Goal: Information Seeking & Learning: Learn about a topic

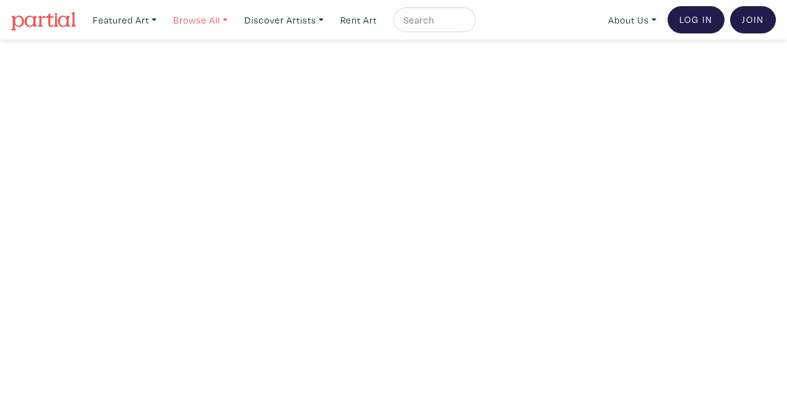
click at [162, 19] on link "Browse All" at bounding box center [124, 19] width 75 height 25
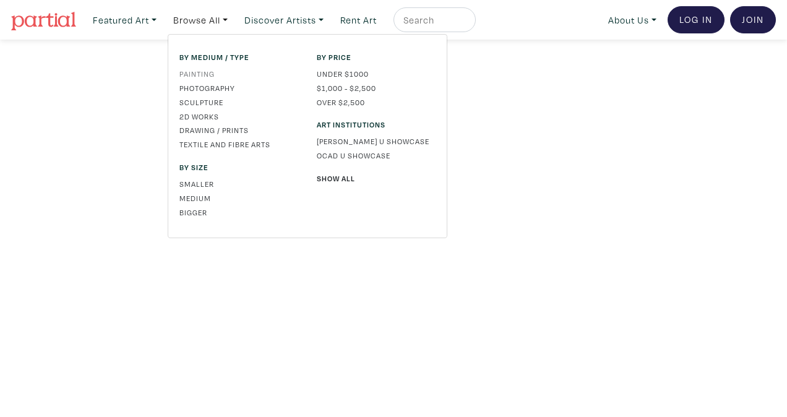
click at [204, 73] on link "Painting" at bounding box center [238, 73] width 119 height 11
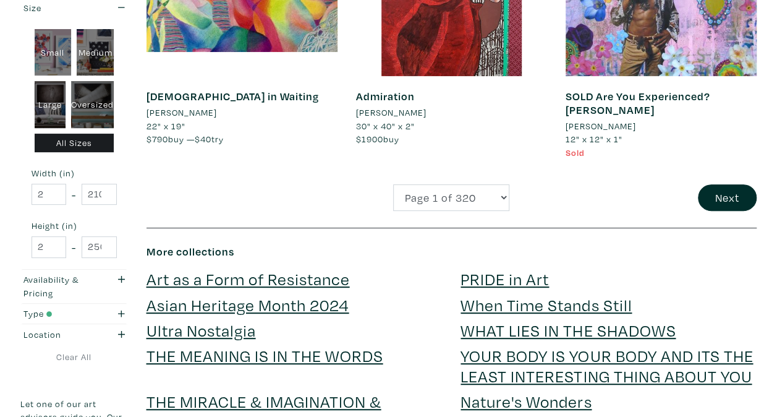
scroll to position [2473, 0]
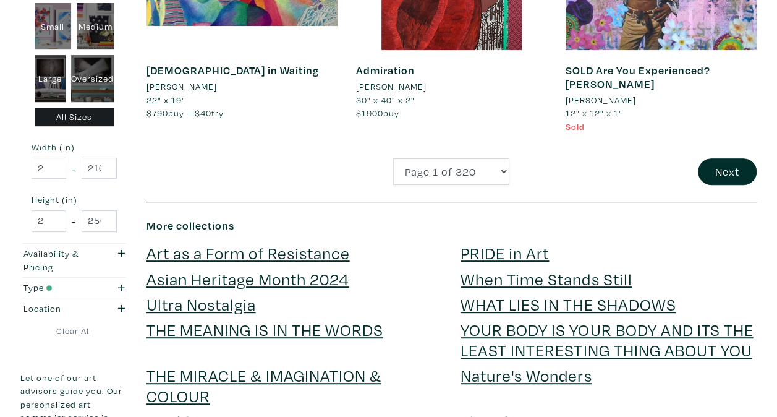
click at [502, 255] on link "PRIDE in Art" at bounding box center [505, 253] width 88 height 22
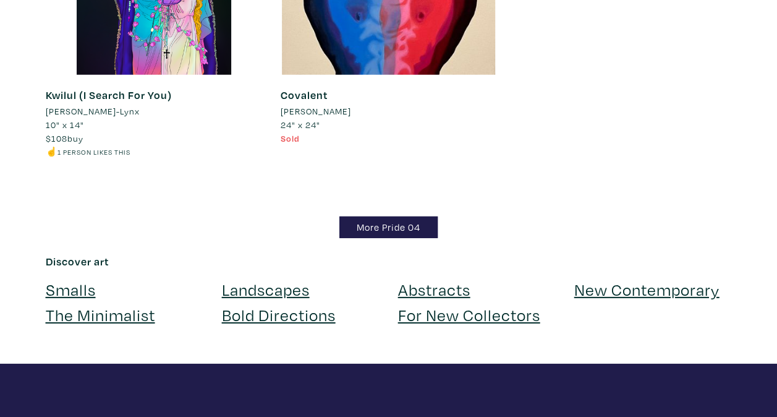
scroll to position [1731, 0]
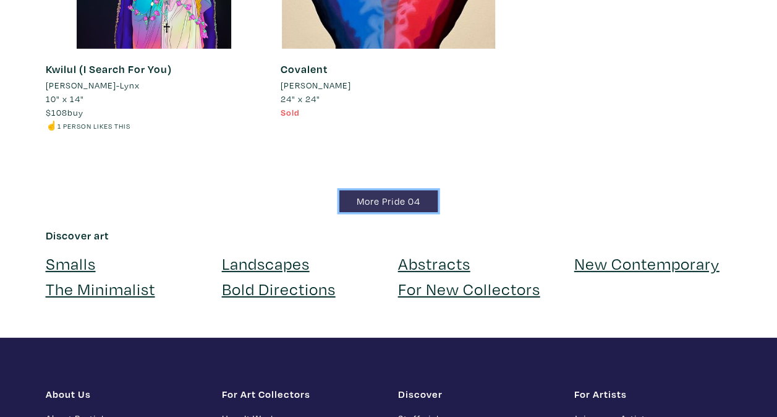
click at [391, 201] on link "More Pride 04" at bounding box center [388, 201] width 98 height 22
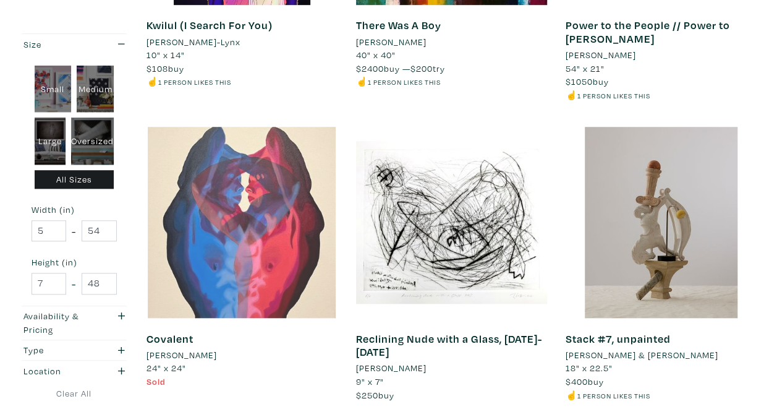
scroll to position [433, 0]
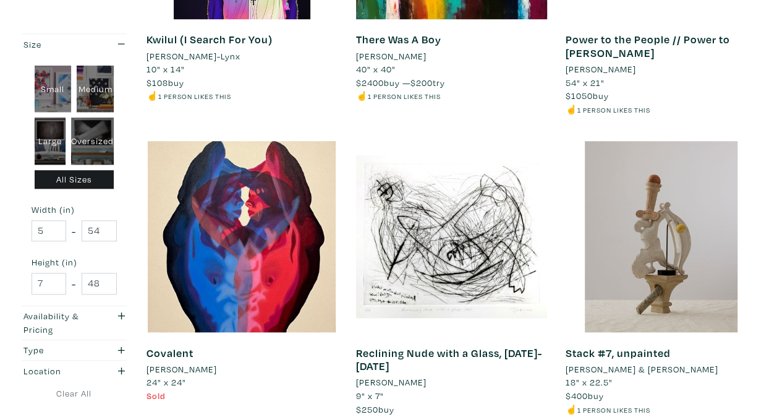
click at [42, 129] on div "Large" at bounding box center [51, 140] width 32 height 47
type input "28"
type input "48"
type input "28"
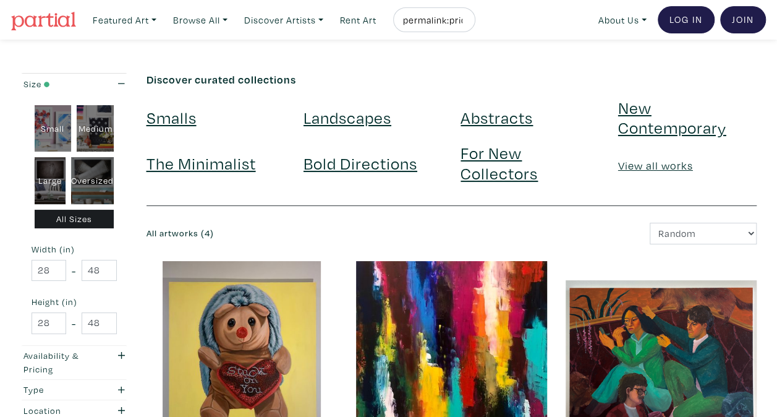
click at [490, 158] on link "For New Collectors" at bounding box center [499, 162] width 77 height 41
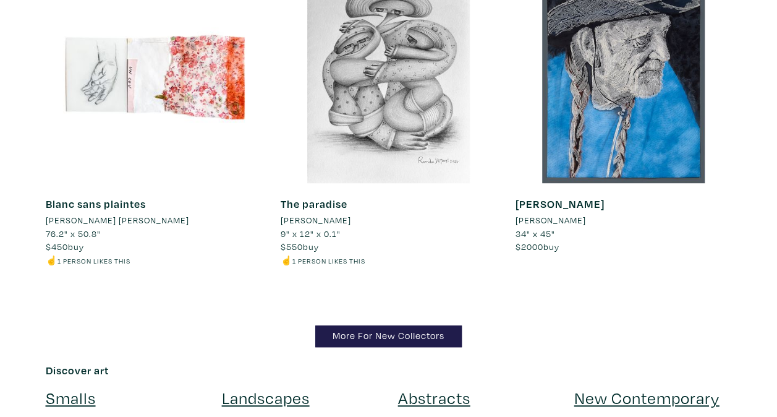
scroll to position [11996, 0]
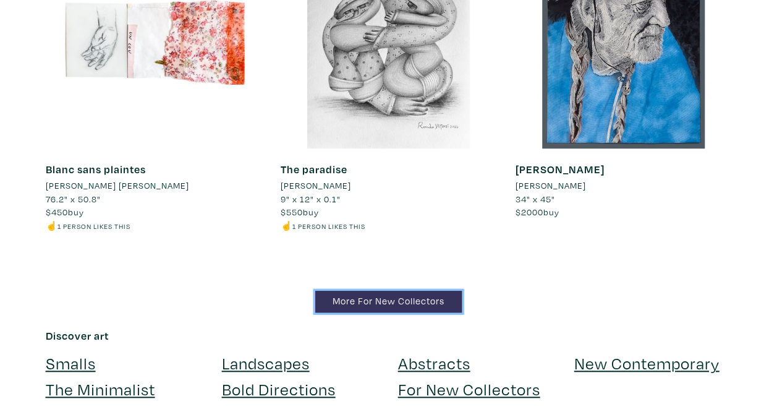
click at [391, 291] on link "More For New Collectors" at bounding box center [388, 302] width 147 height 22
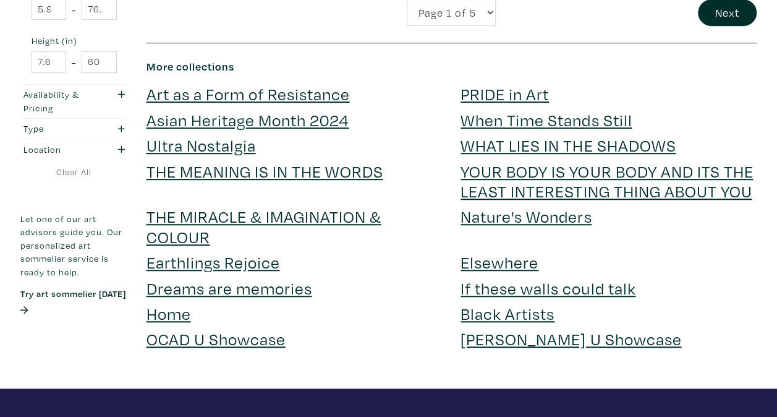
scroll to position [2597, 0]
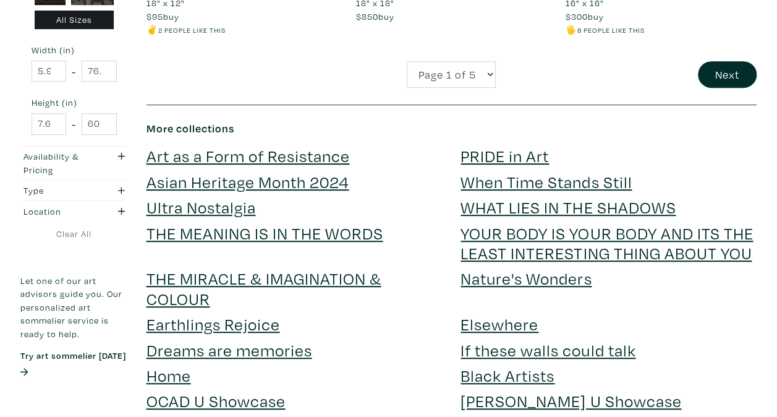
click at [474, 378] on link "Black Artists" at bounding box center [508, 375] width 94 height 22
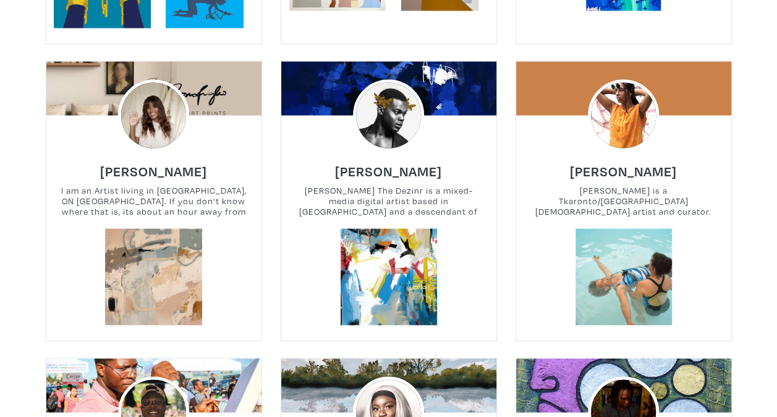
scroll to position [1237, 0]
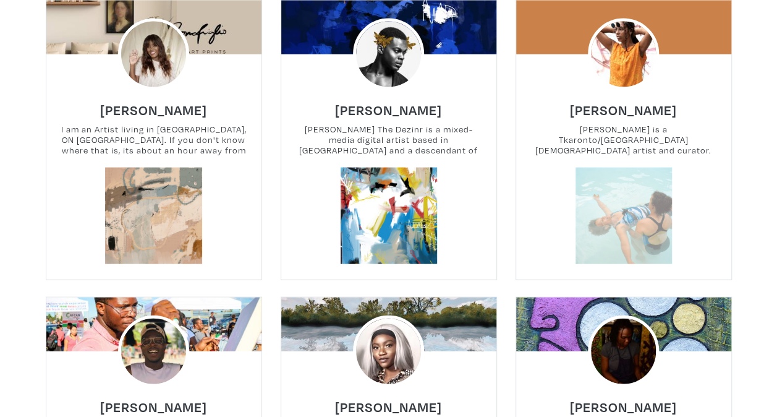
click at [599, 250] on link at bounding box center [623, 216] width 97 height 97
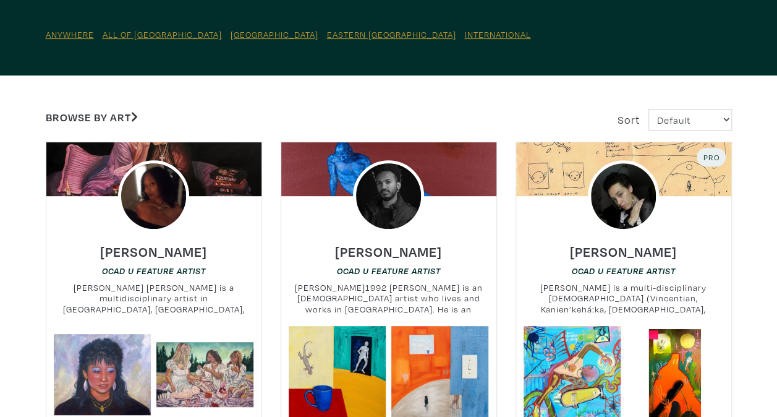
scroll to position [0, 0]
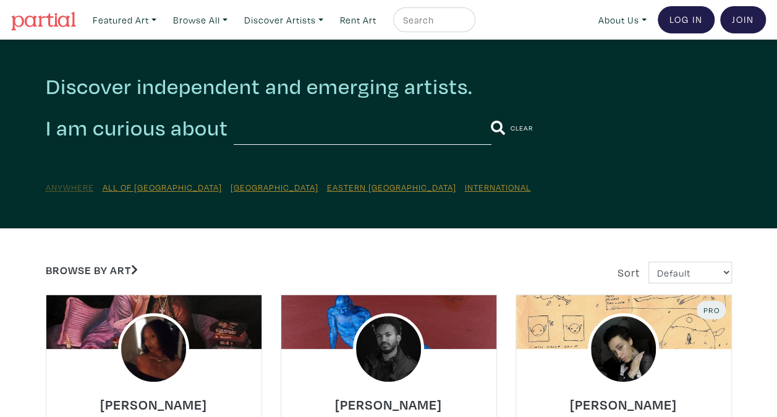
click at [72, 189] on u "Anywhere" at bounding box center [70, 187] width 48 height 12
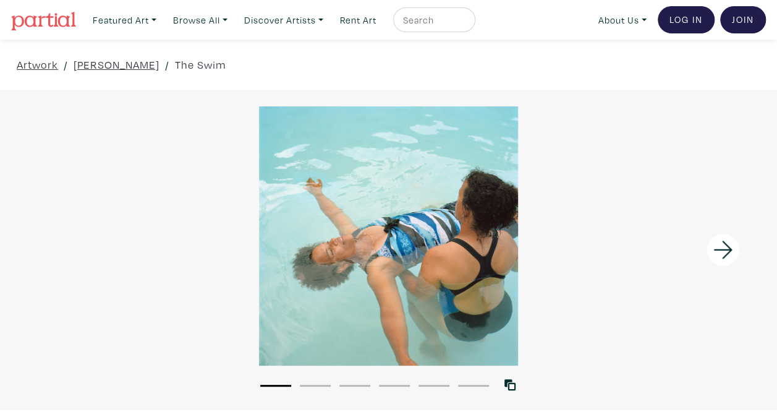
click at [720, 245] on icon at bounding box center [723, 249] width 42 height 33
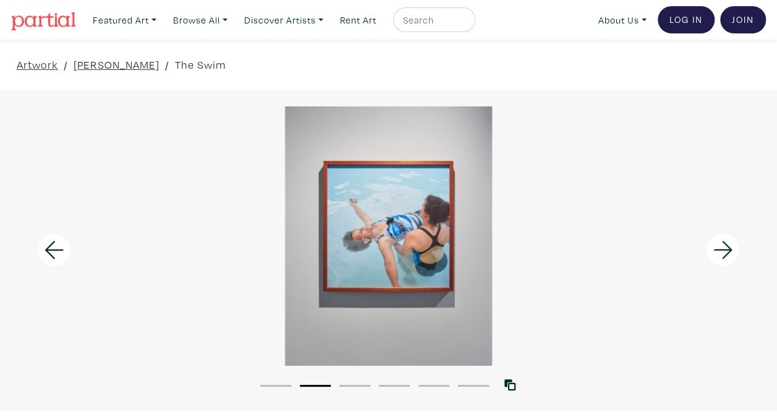
click at [720, 244] on icon at bounding box center [723, 249] width 42 height 33
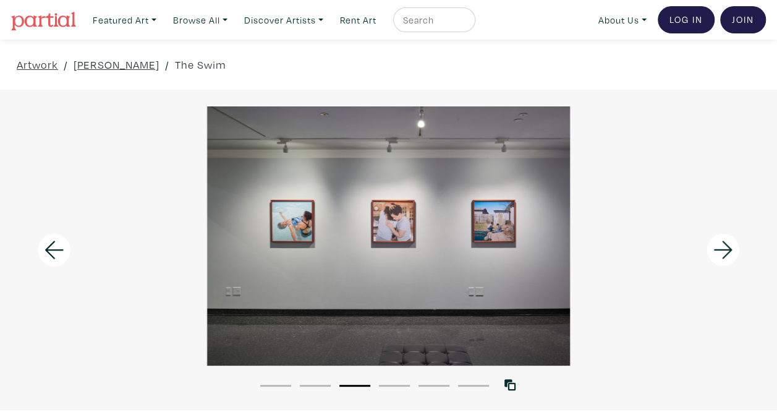
click at [720, 244] on icon at bounding box center [723, 249] width 42 height 33
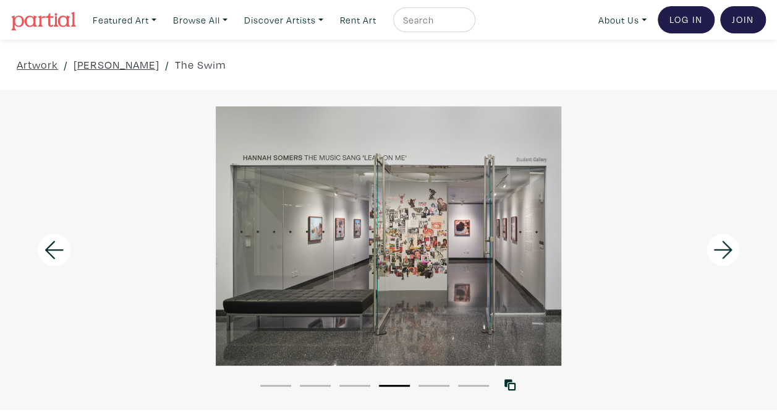
click at [720, 244] on icon at bounding box center [723, 249] width 42 height 33
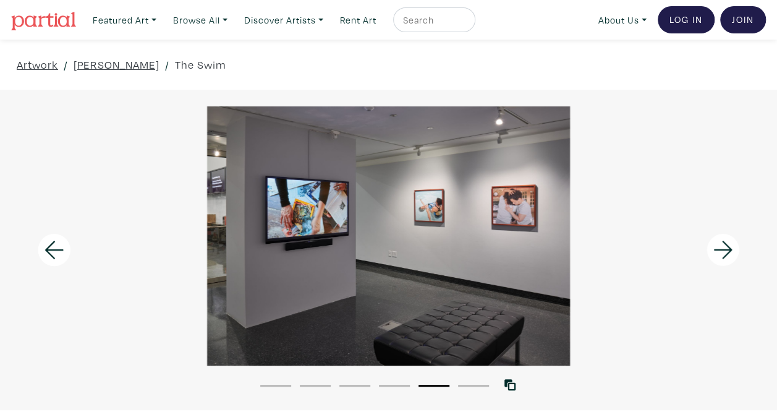
click at [720, 244] on icon at bounding box center [723, 249] width 42 height 33
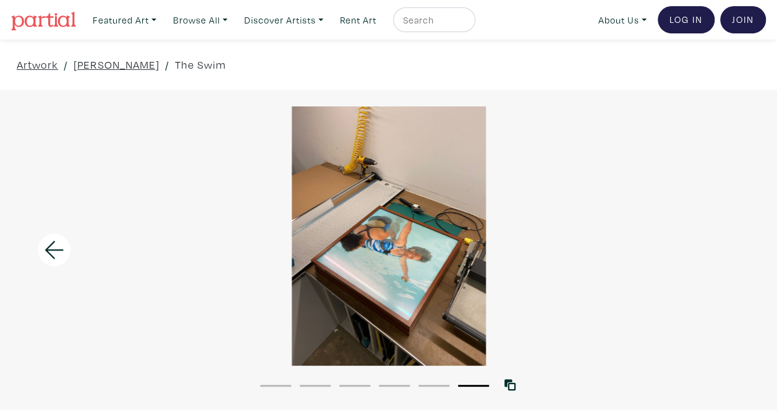
click at [720, 244] on div at bounding box center [388, 235] width 777 height 259
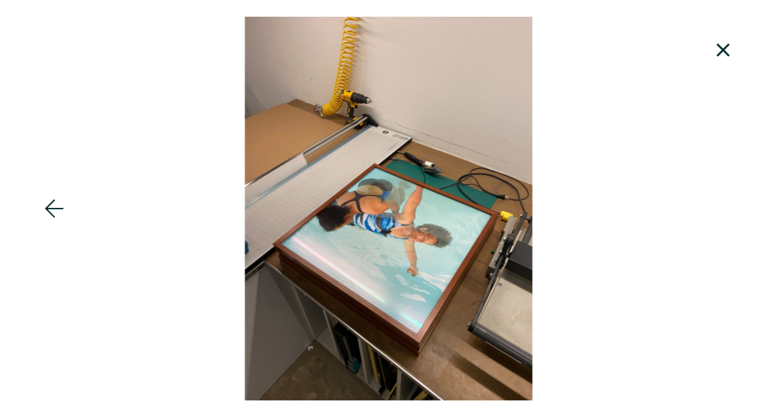
click at [720, 244] on div at bounding box center [388, 208] width 777 height 383
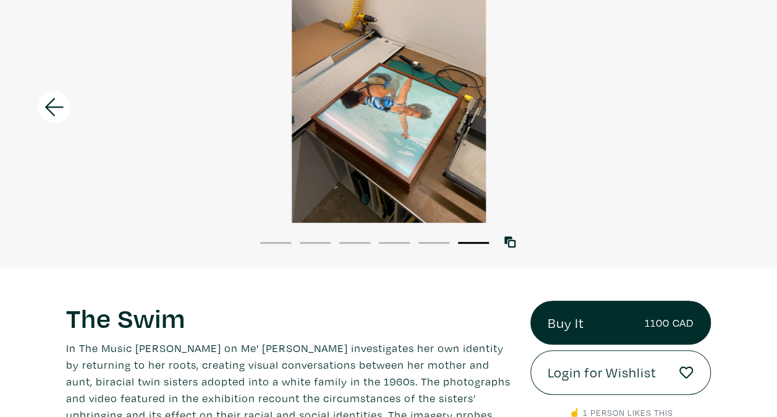
scroll to position [124, 0]
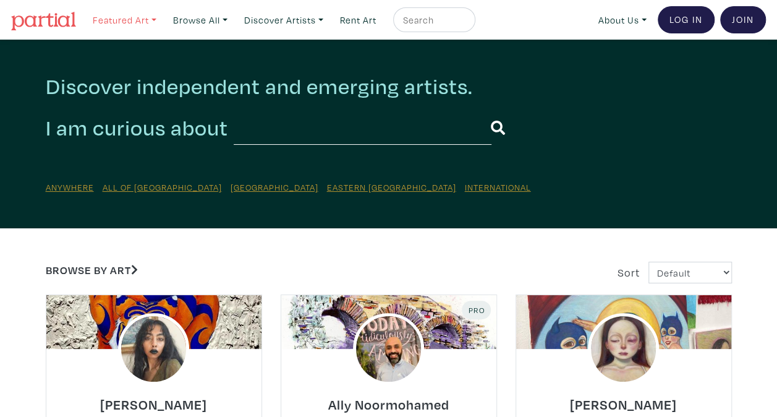
click at [144, 19] on link "Featured Art" at bounding box center [124, 19] width 75 height 25
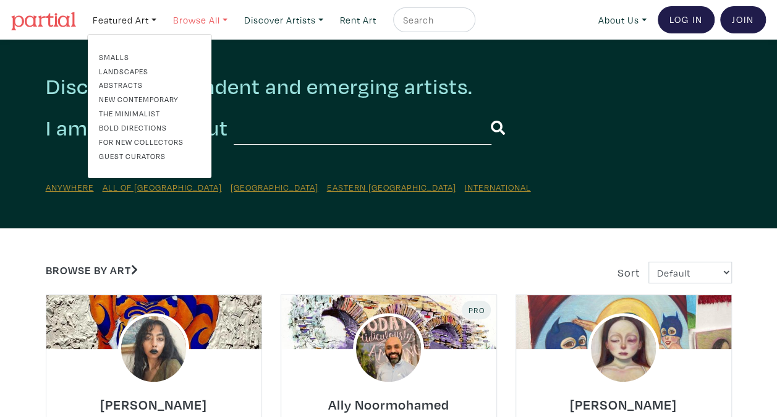
click at [162, 18] on link "Browse All" at bounding box center [124, 19] width 75 height 25
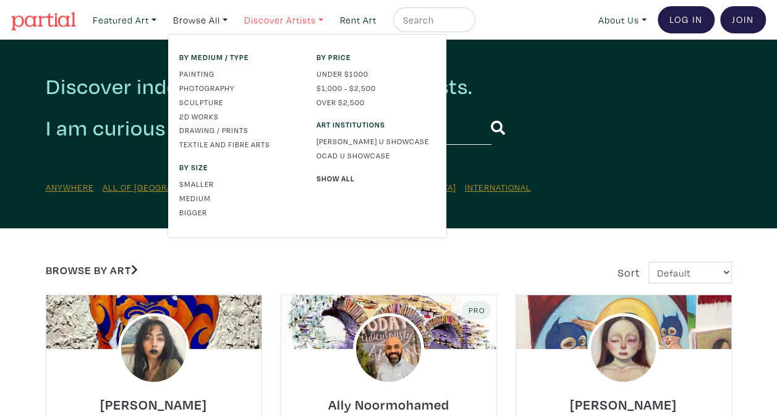
click at [162, 17] on link "Discover Artists" at bounding box center [124, 19] width 75 height 25
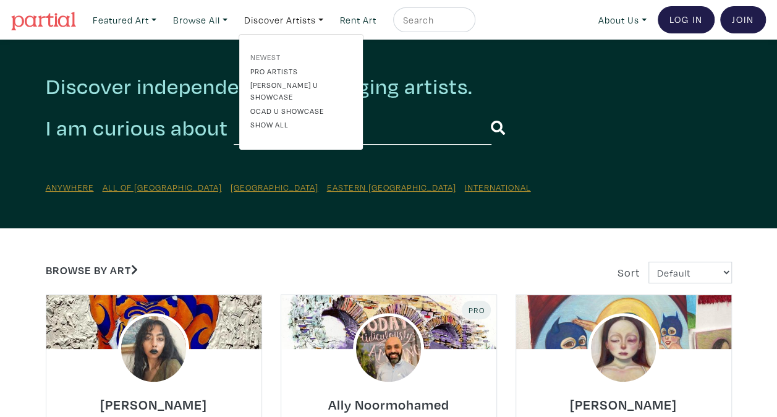
click at [273, 56] on link "Newest" at bounding box center [300, 56] width 101 height 11
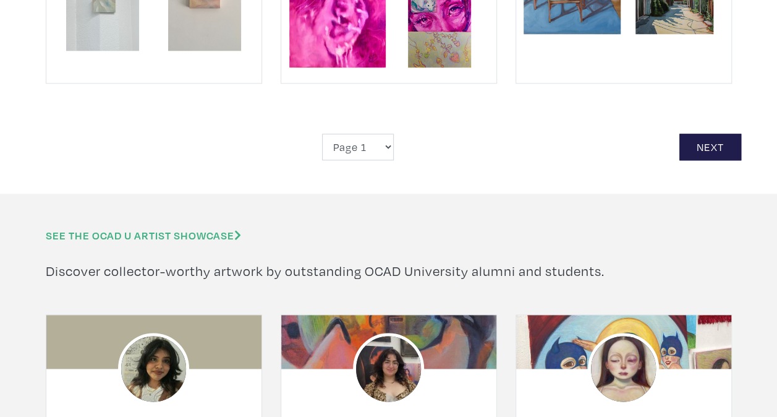
scroll to position [2968, 0]
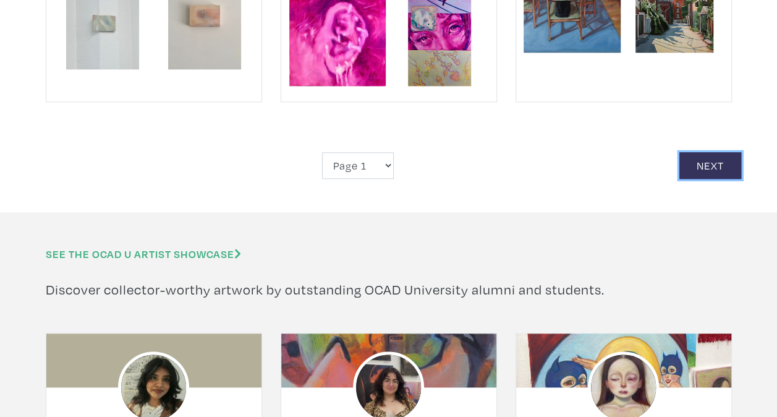
click at [694, 152] on link "Next" at bounding box center [711, 165] width 62 height 27
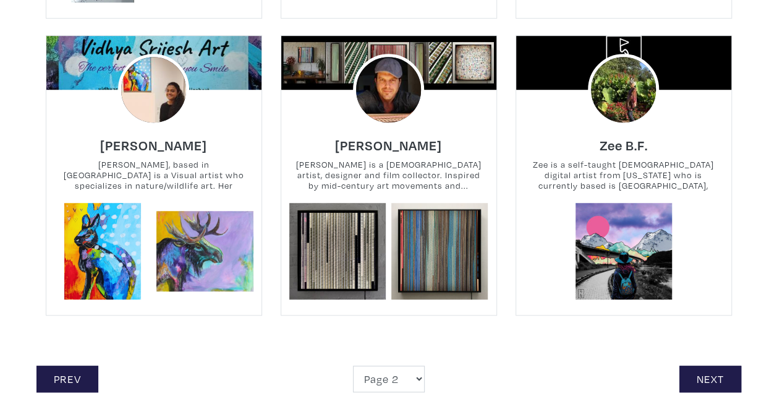
scroll to position [2721, 0]
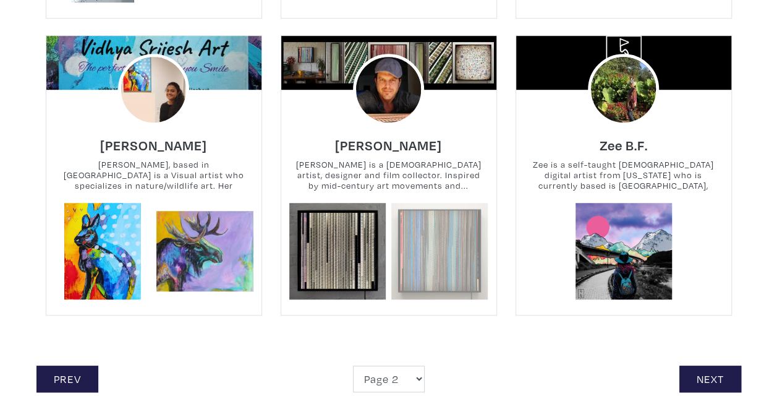
click at [416, 210] on link at bounding box center [439, 251] width 97 height 97
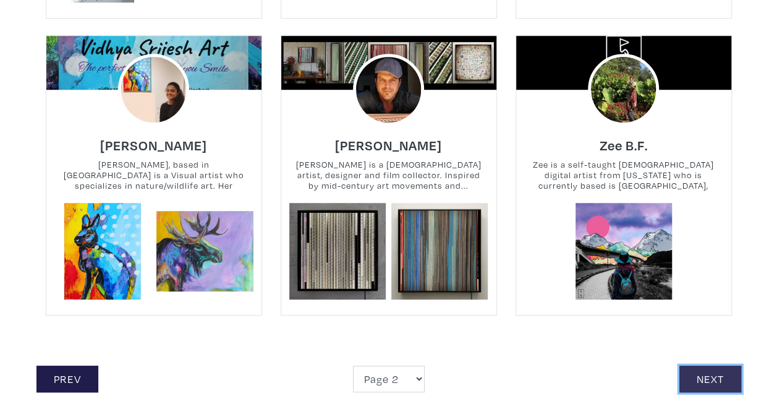
click at [722, 370] on link "Next" at bounding box center [711, 378] width 62 height 27
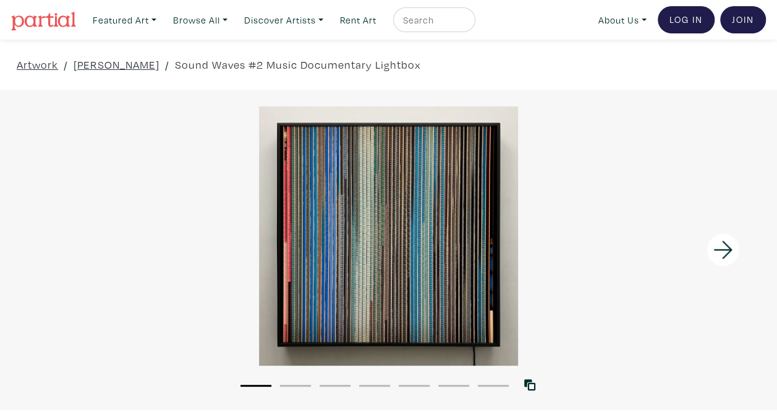
click at [727, 248] on icon at bounding box center [723, 249] width 42 height 33
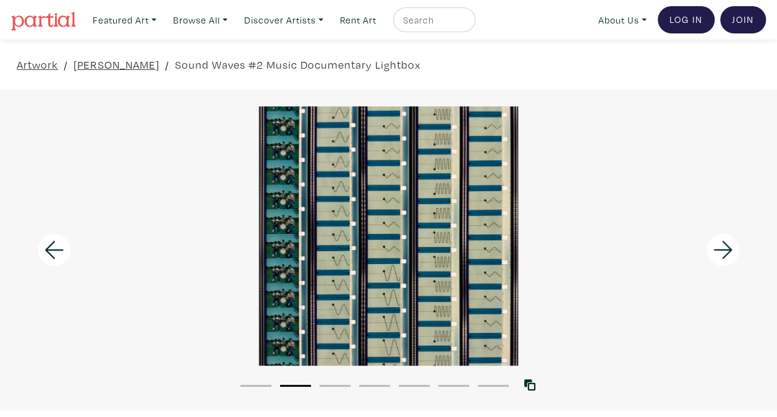
click at [727, 248] on icon at bounding box center [723, 249] width 42 height 33
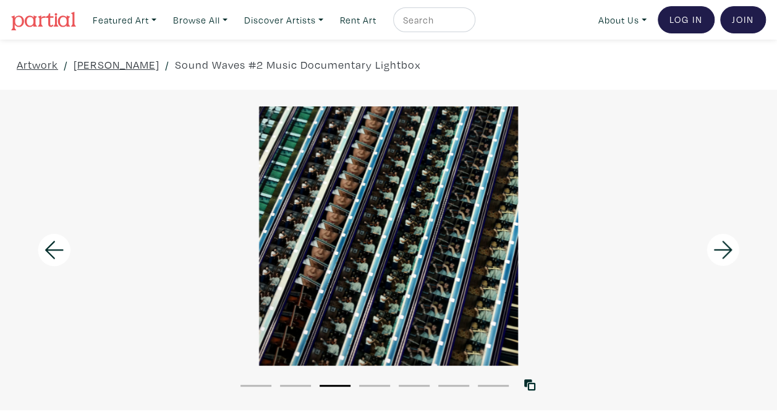
click at [727, 248] on icon at bounding box center [723, 249] width 42 height 33
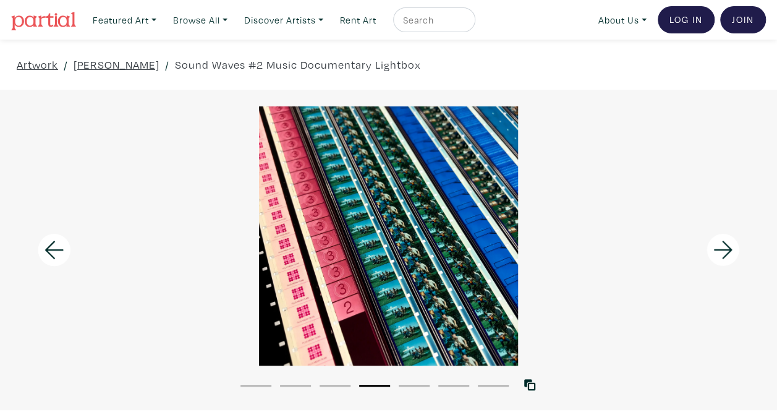
click at [727, 248] on icon at bounding box center [723, 249] width 42 height 33
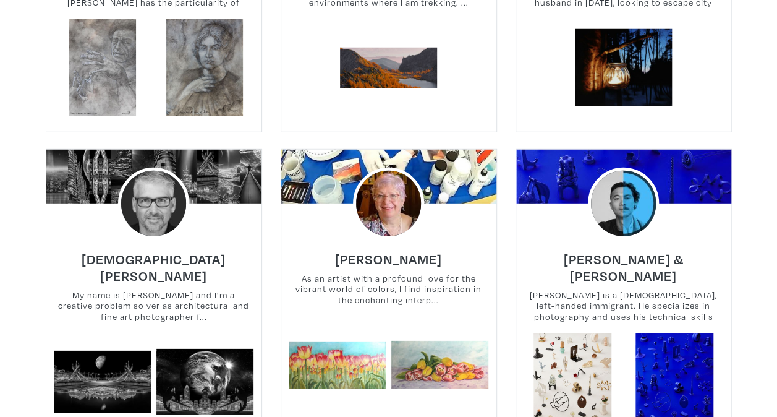
scroll to position [1731, 0]
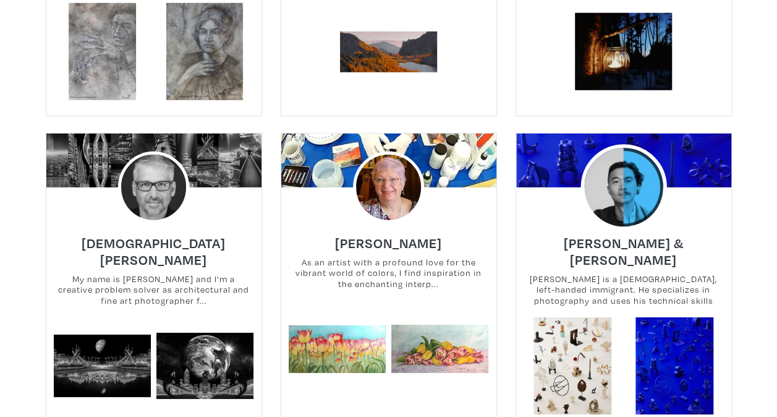
click at [629, 193] on img at bounding box center [624, 187] width 86 height 86
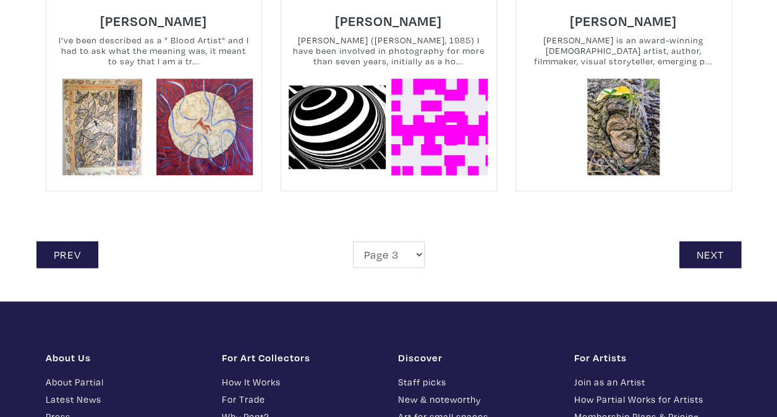
scroll to position [2906, 0]
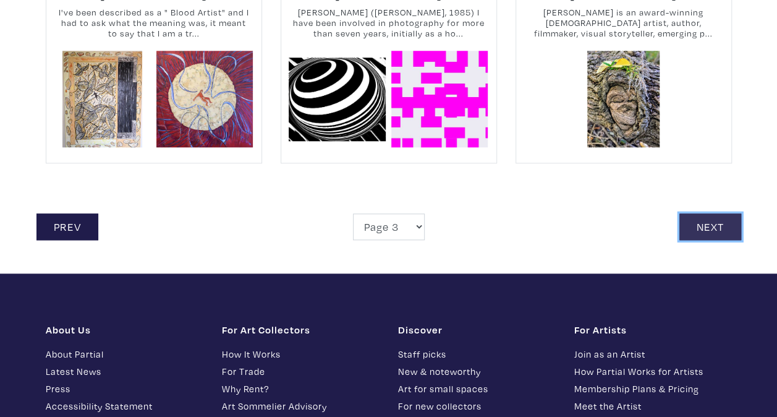
click at [738, 213] on link "Next" at bounding box center [711, 226] width 62 height 27
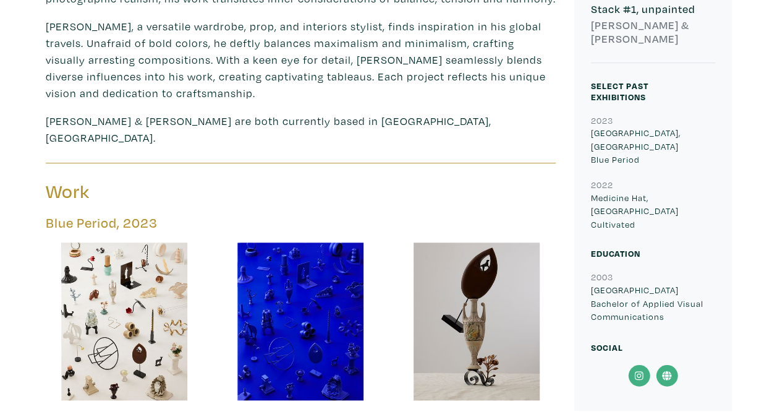
scroll to position [433, 0]
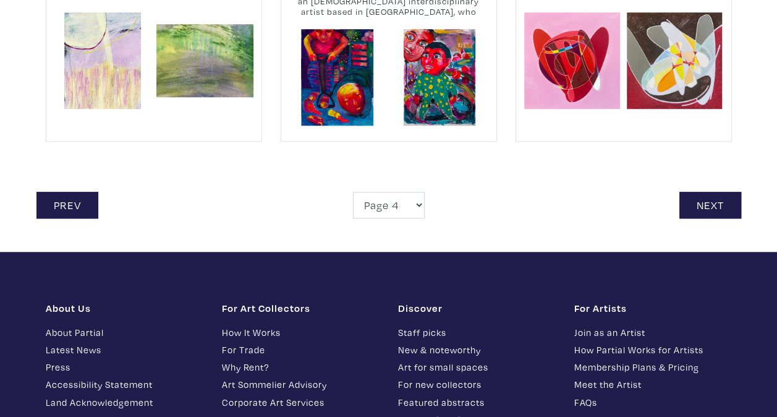
scroll to position [2906, 0]
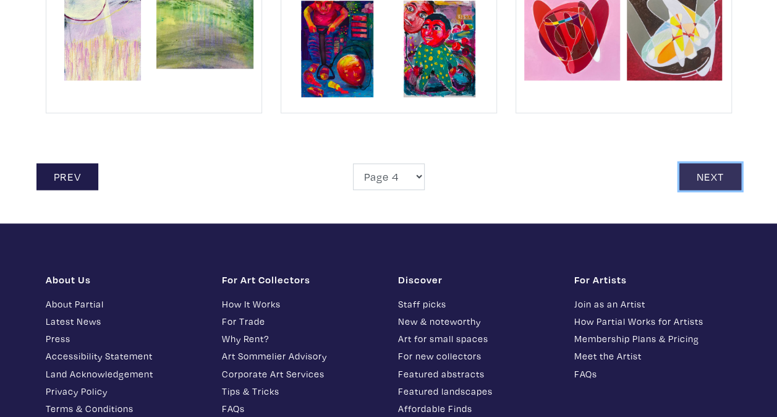
click at [709, 176] on link "Next" at bounding box center [711, 176] width 62 height 27
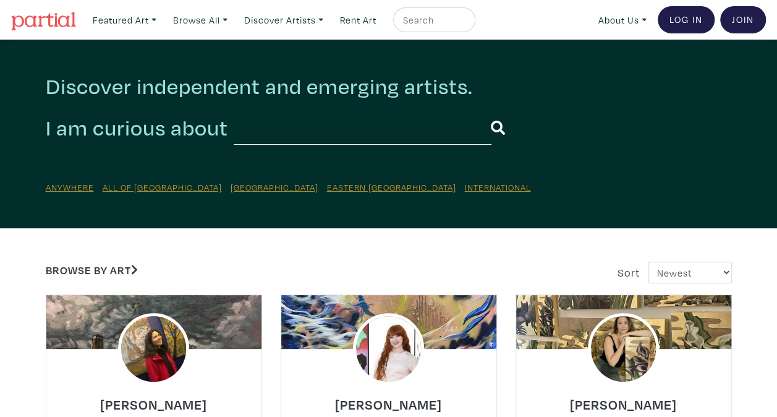
click at [302, 131] on input "text" at bounding box center [363, 128] width 258 height 34
click at [293, 130] on input "text" at bounding box center [363, 128] width 258 height 34
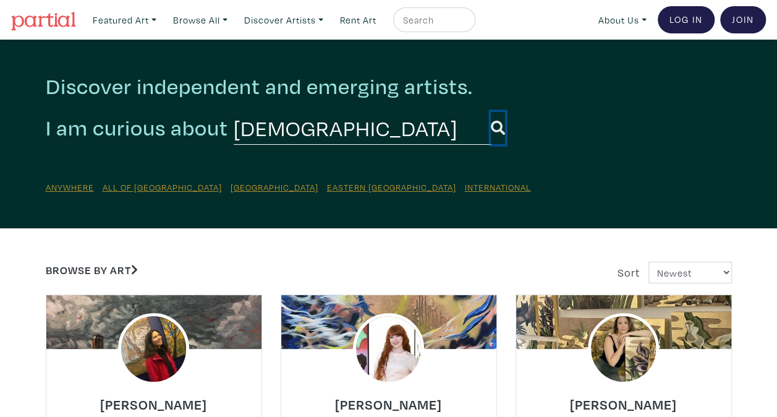
click at [491, 126] on icon "submit" at bounding box center [498, 128] width 14 height 14
drag, startPoint x: 422, startPoint y: 122, endPoint x: 224, endPoint y: 116, distance: 197.9
click at [224, 116] on div "I am curious about [DEMOGRAPHIC_DATA]" at bounding box center [389, 128] width 686 height 34
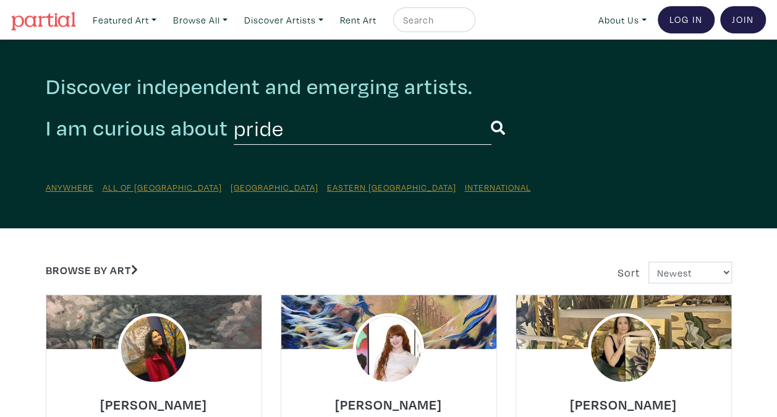
type input "pride"
click at [491, 112] on button "submit" at bounding box center [498, 128] width 14 height 32
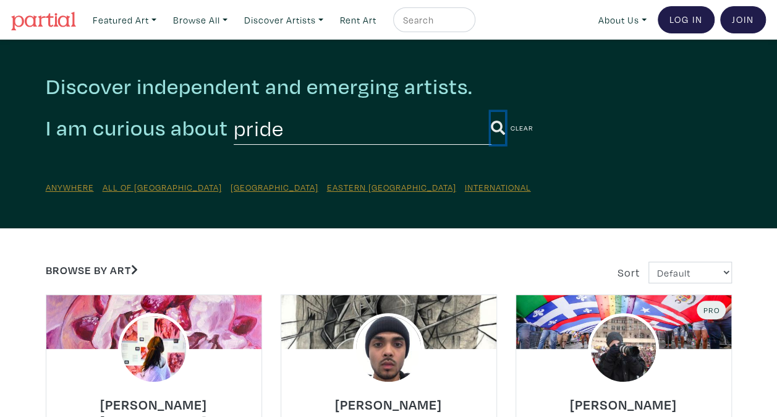
click at [491, 124] on icon "submit" at bounding box center [498, 128] width 14 height 14
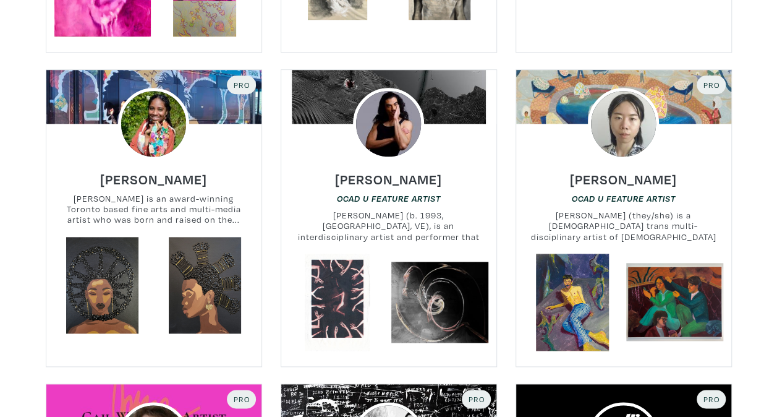
scroll to position [557, 0]
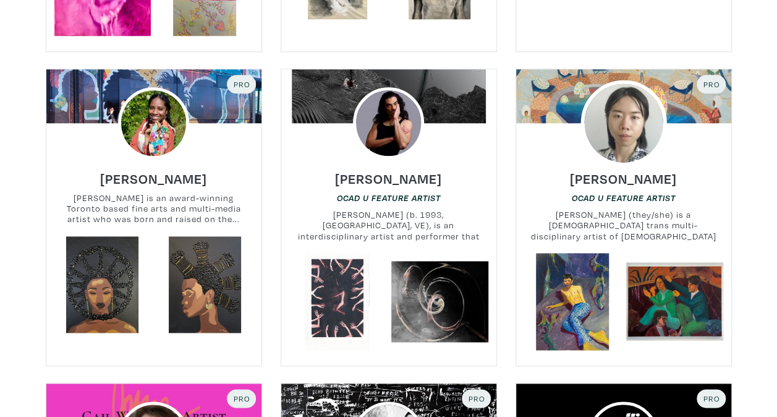
click at [622, 119] on img at bounding box center [624, 123] width 86 height 86
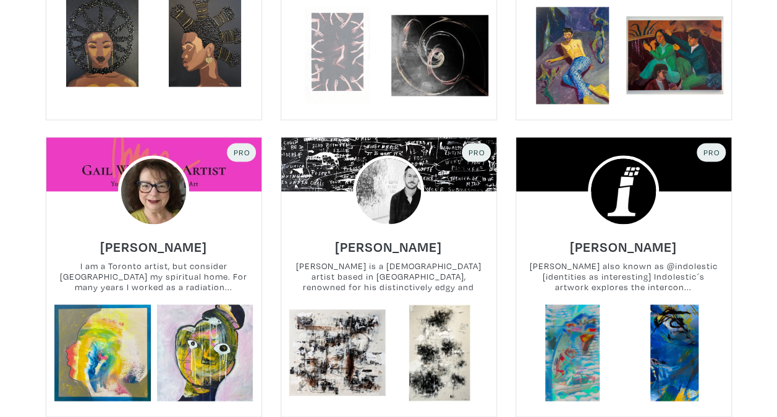
scroll to position [804, 0]
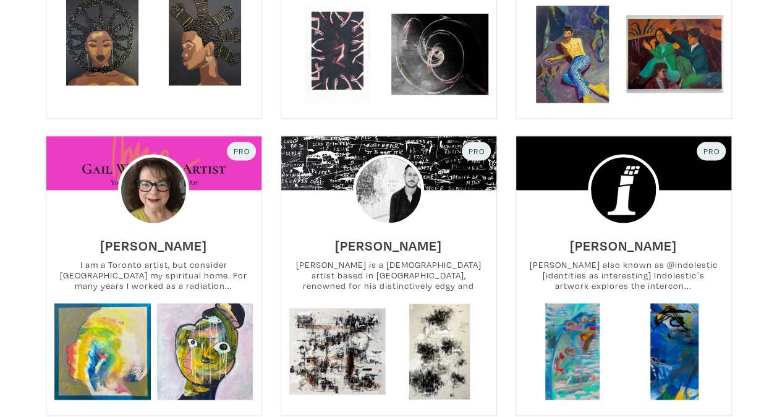
click at [397, 259] on small "Patrick Skals is a Canadian artist based in Toronto, renowned for his distincti…" at bounding box center [388, 275] width 215 height 33
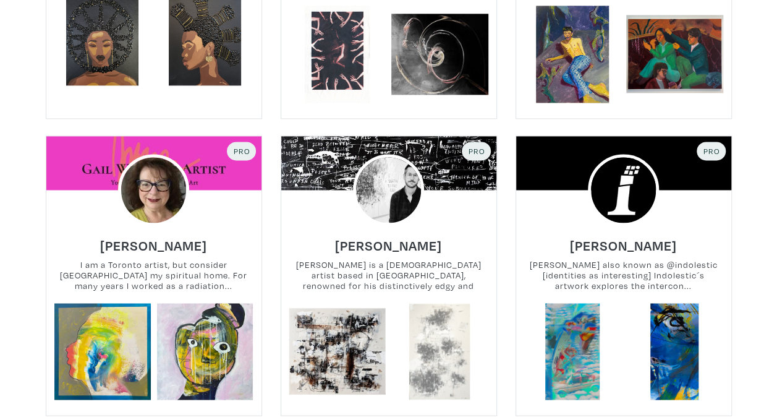
click at [422, 312] on link at bounding box center [439, 351] width 97 height 97
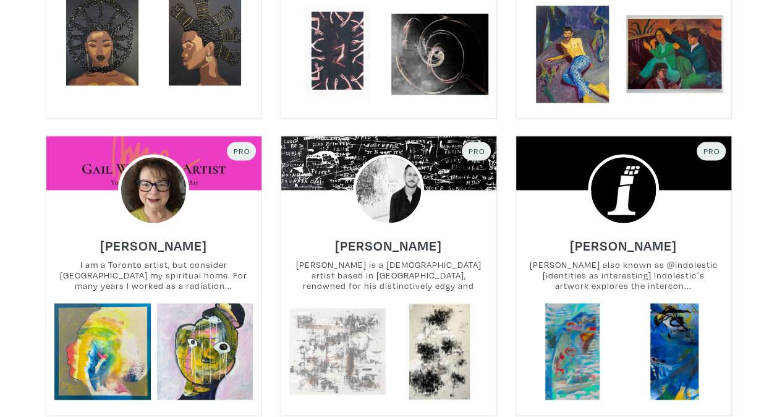
click at [377, 328] on link at bounding box center [337, 351] width 97 height 97
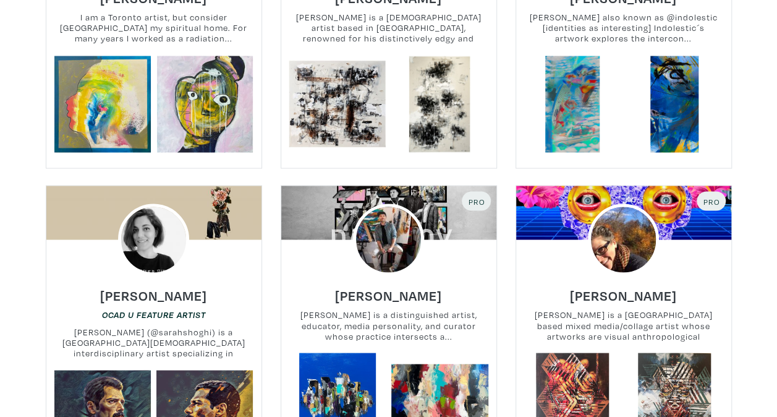
scroll to position [1113, 0]
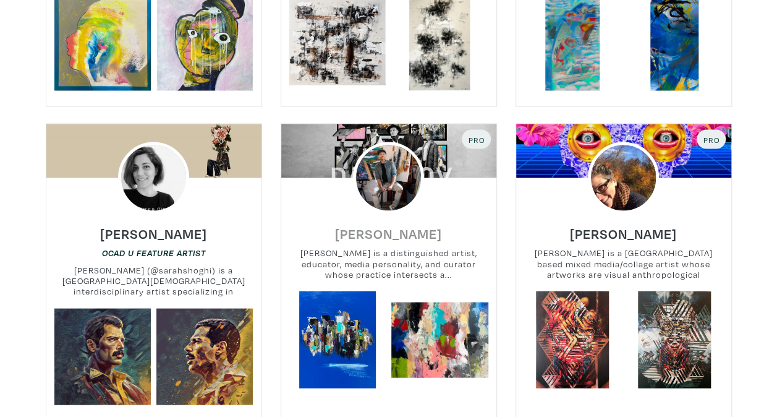
click at [388, 224] on h6 "Olivier Salvas" at bounding box center [388, 232] width 107 height 17
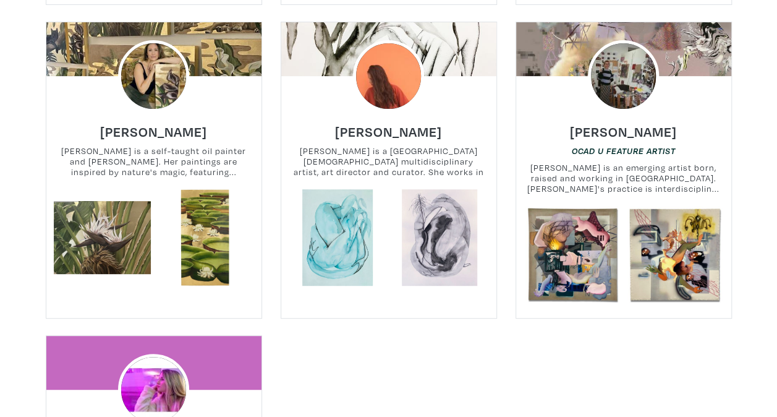
scroll to position [2412, 0]
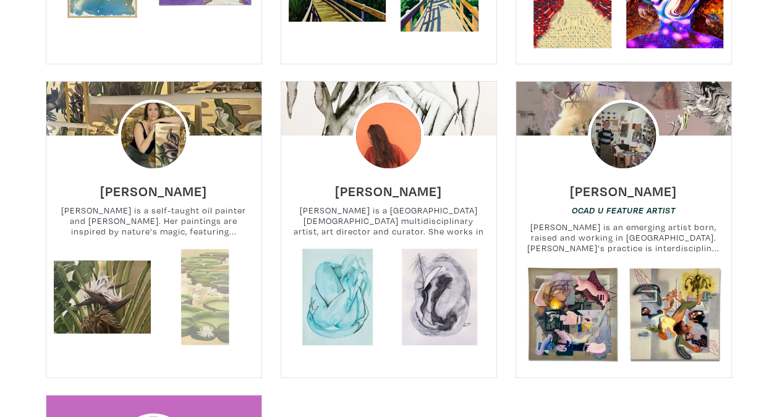
click at [210, 250] on link at bounding box center [204, 297] width 97 height 97
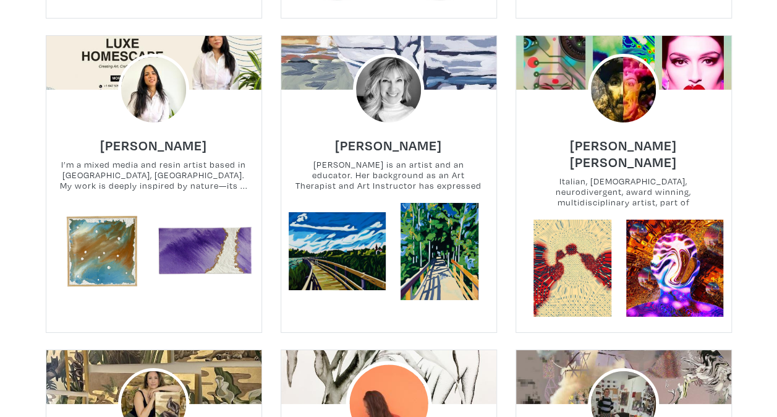
scroll to position [2102, 0]
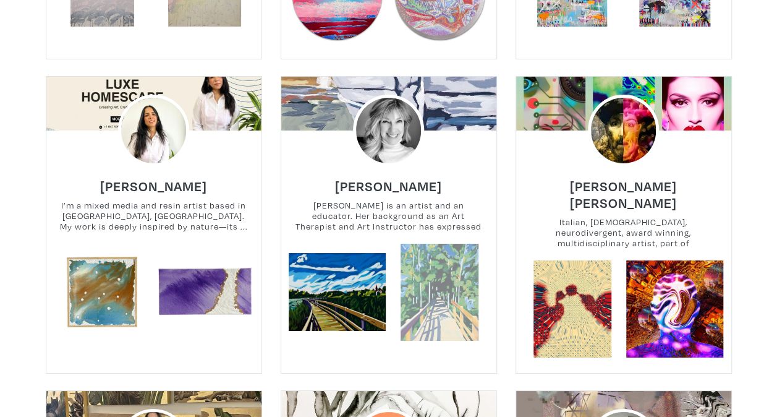
click at [441, 263] on link at bounding box center [439, 292] width 97 height 97
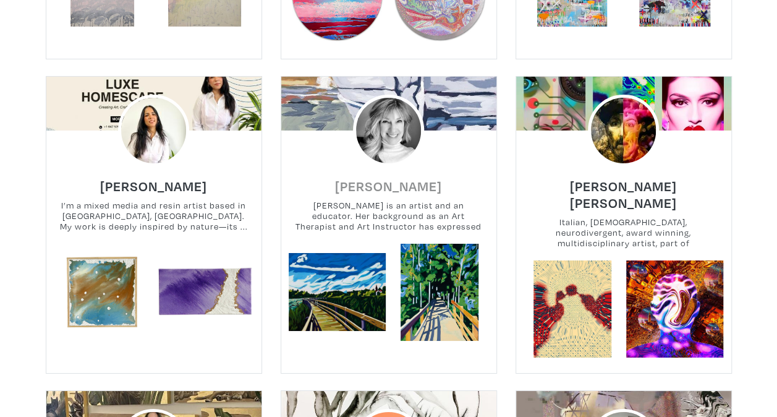
click at [389, 177] on h6 "[PERSON_NAME]" at bounding box center [388, 185] width 107 height 17
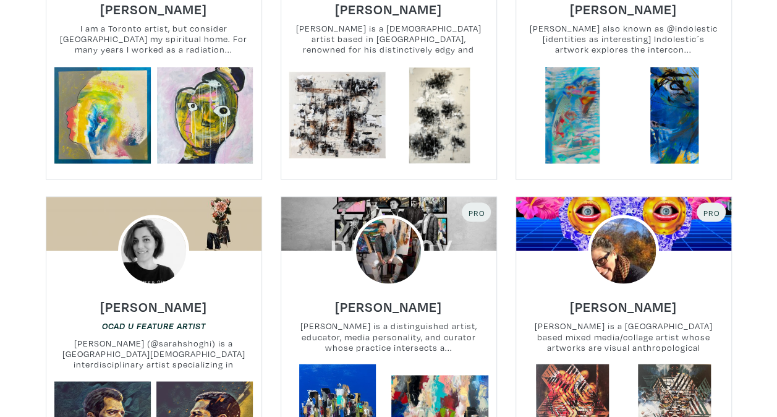
scroll to position [989, 0]
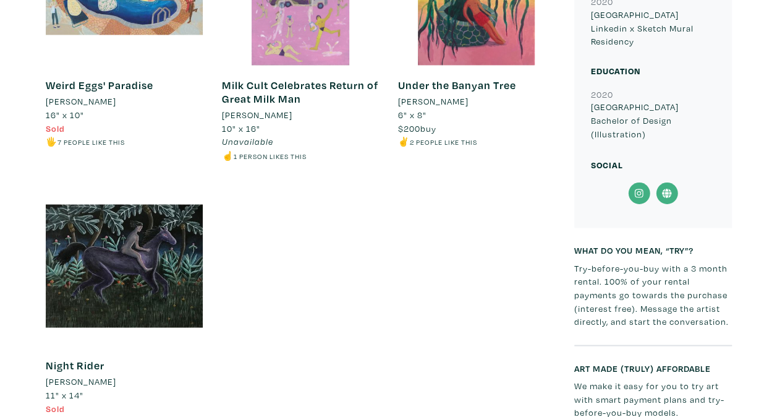
scroll to position [1051, 0]
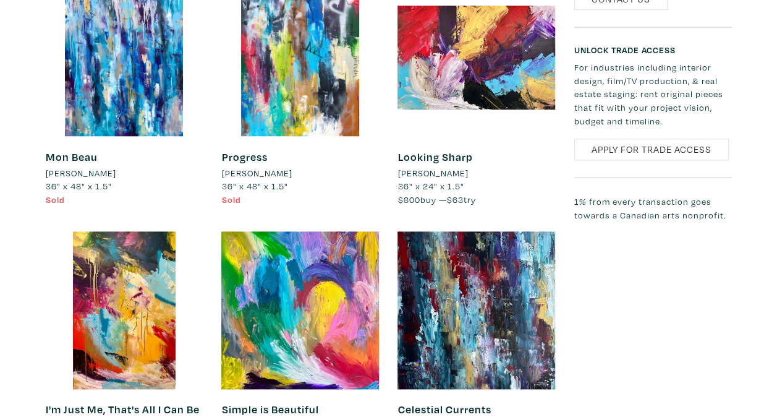
scroll to position [2906, 0]
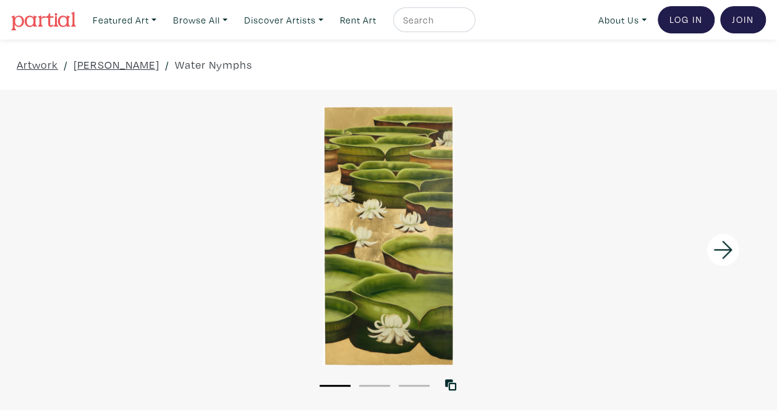
click at [725, 246] on icon at bounding box center [723, 249] width 42 height 33
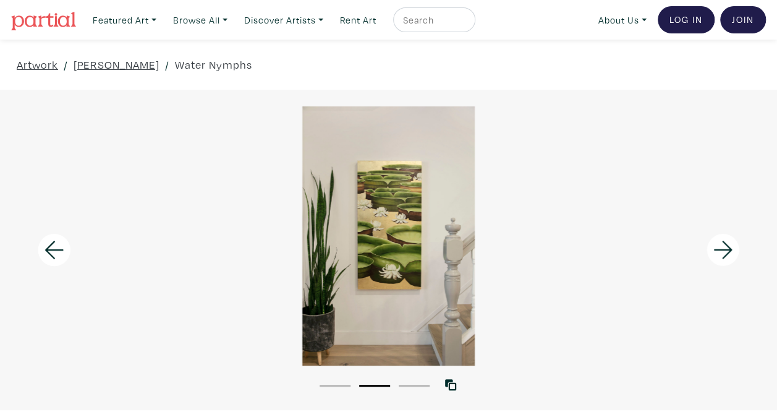
click at [725, 246] on icon at bounding box center [723, 249] width 42 height 33
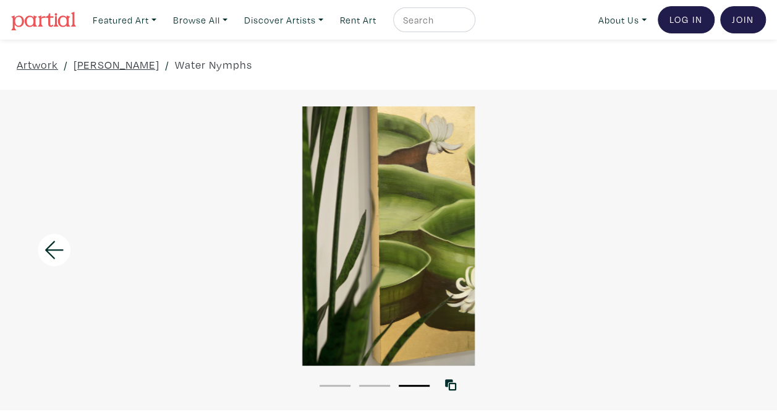
click at [725, 246] on div at bounding box center [388, 235] width 777 height 259
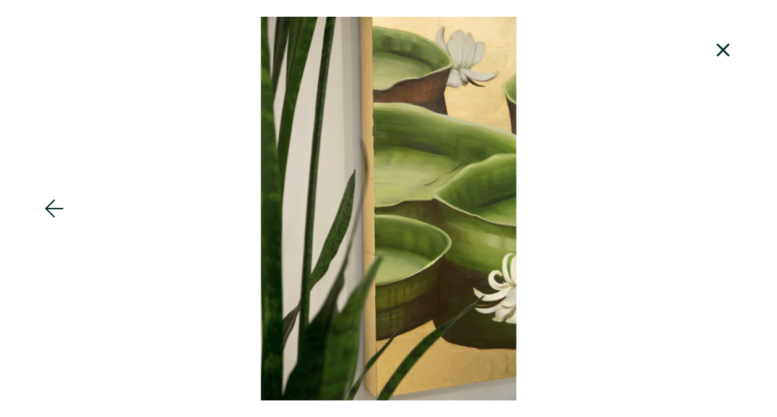
click at [725, 49] on icon at bounding box center [723, 49] width 13 height 13
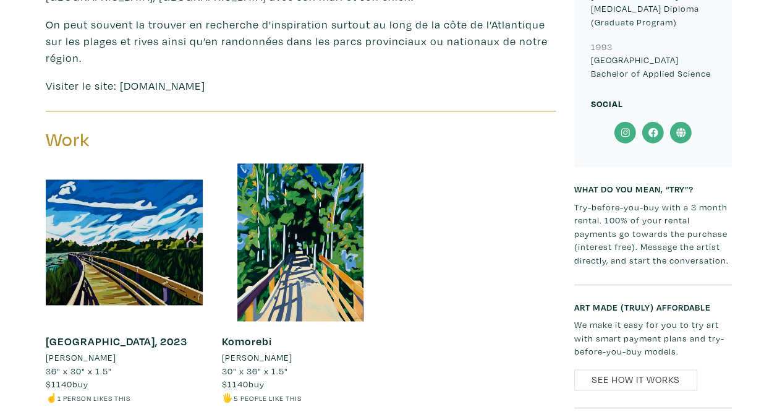
scroll to position [742, 0]
